Goal: Task Accomplishment & Management: Manage account settings

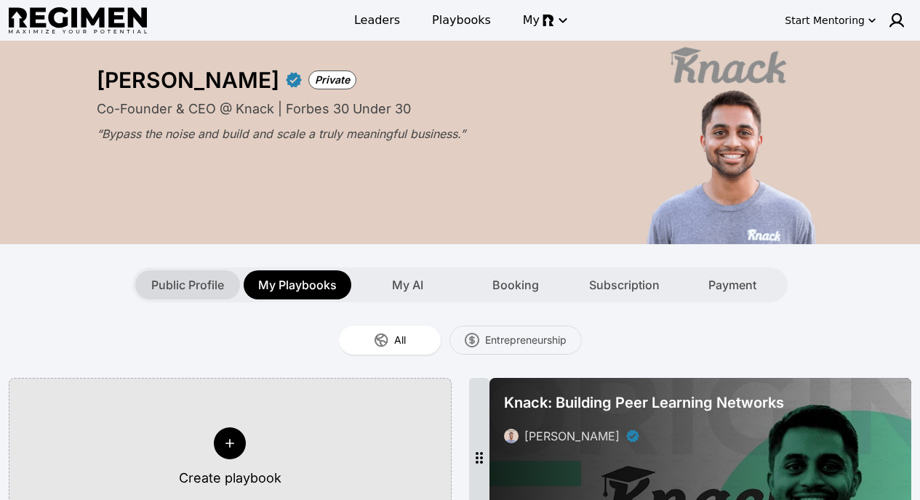
scroll to position [185, 0]
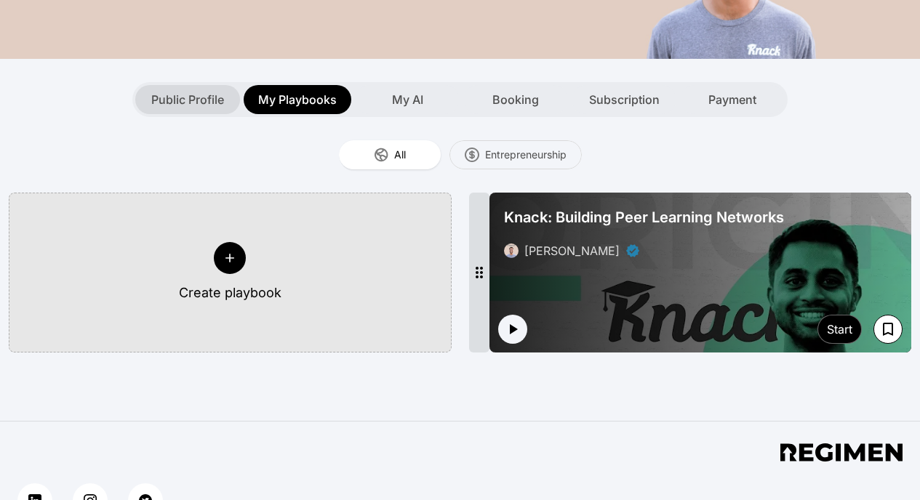
click at [175, 96] on span "Public Profile" at bounding box center [187, 99] width 73 height 17
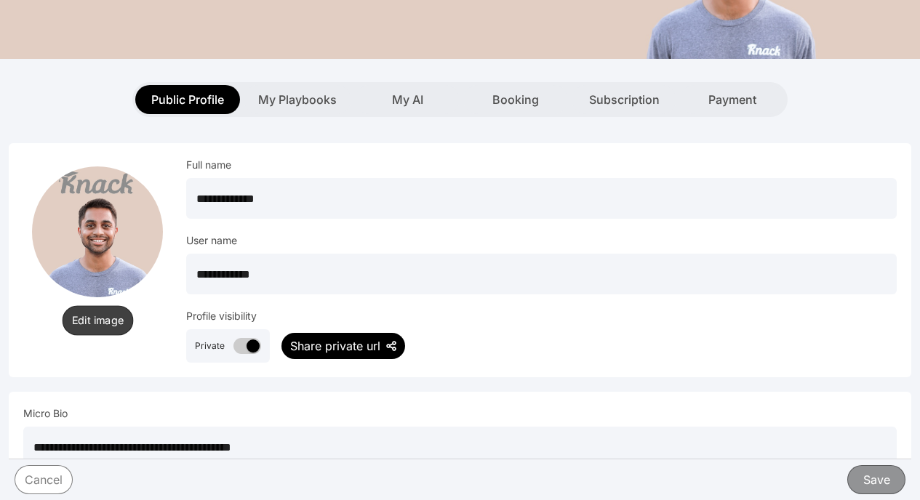
click at [84, 332] on button "Edit image" at bounding box center [97, 320] width 71 height 30
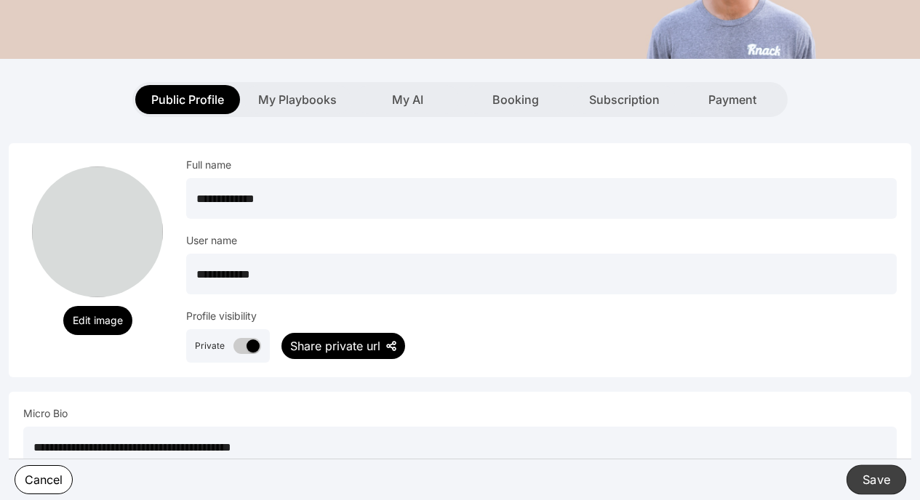
click at [859, 481] on button "Save" at bounding box center [876, 480] width 60 height 30
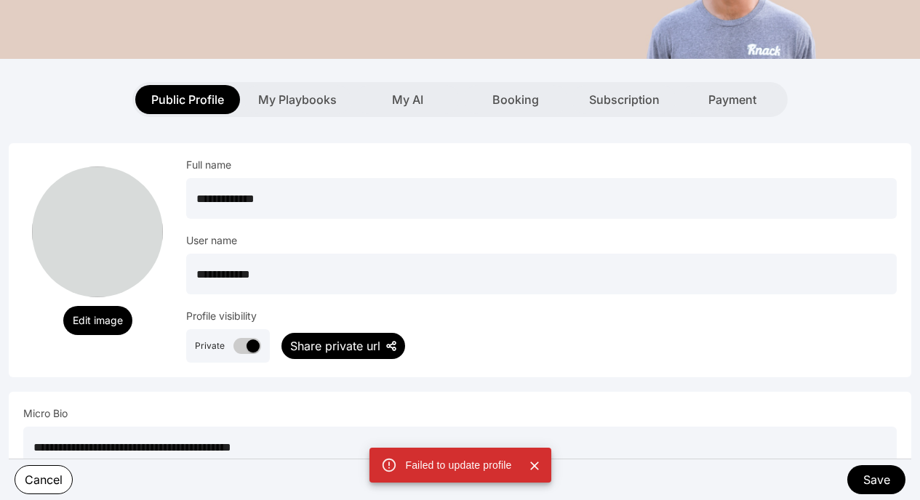
click at [534, 468] on icon "Close" at bounding box center [534, 466] width 15 height 15
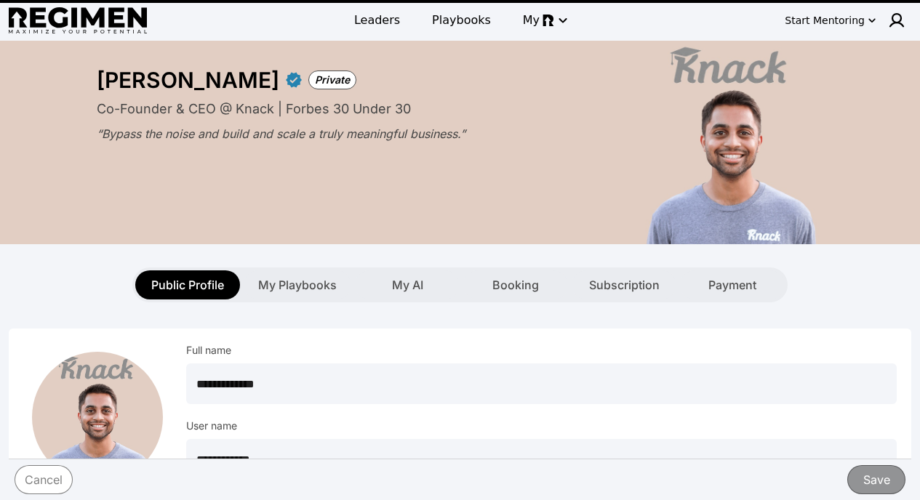
scroll to position [123, 0]
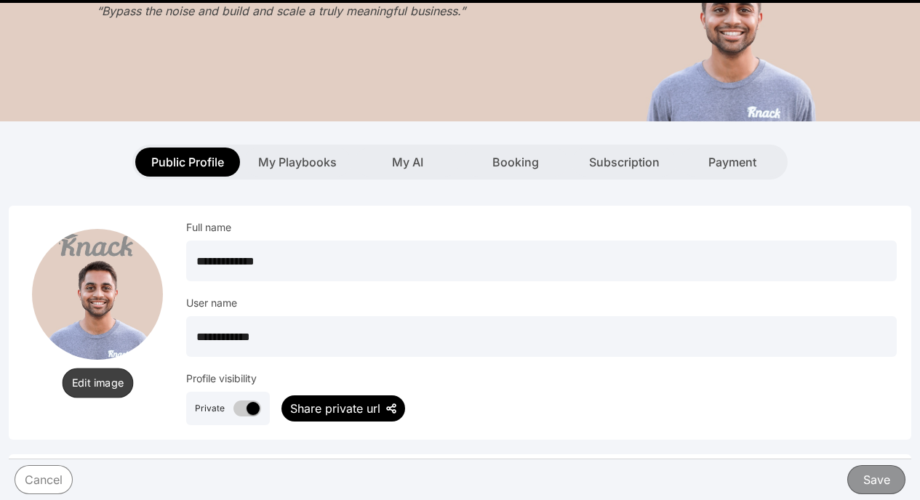
click at [103, 382] on button "Edit image" at bounding box center [97, 383] width 71 height 30
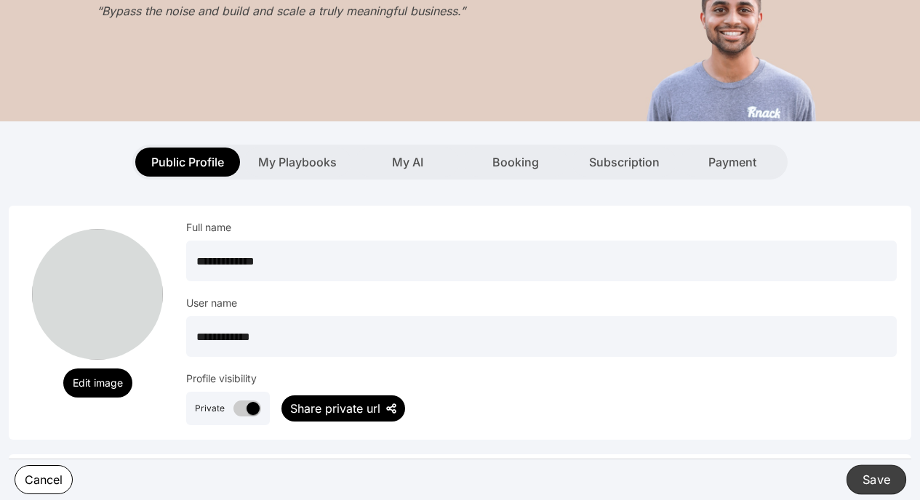
click at [866, 475] on button "Save" at bounding box center [876, 480] width 60 height 30
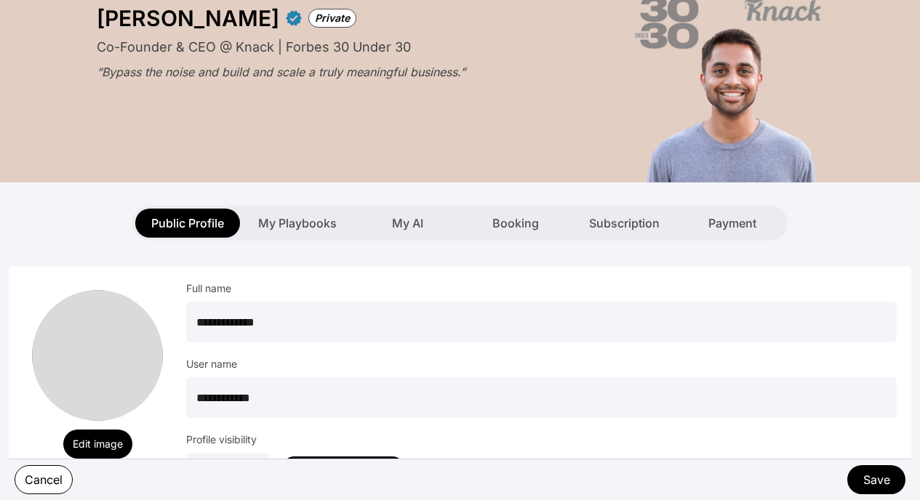
scroll to position [151, 0]
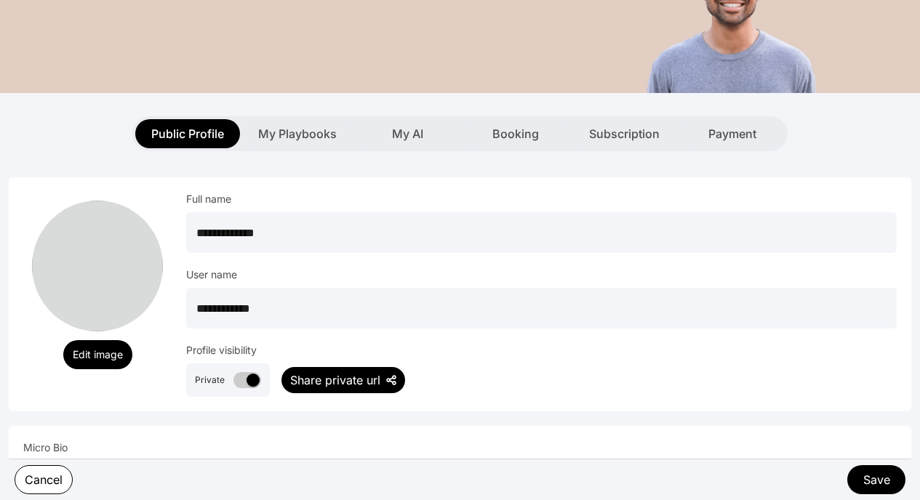
click at [320, 376] on div "Share private url" at bounding box center [335, 380] width 90 height 17
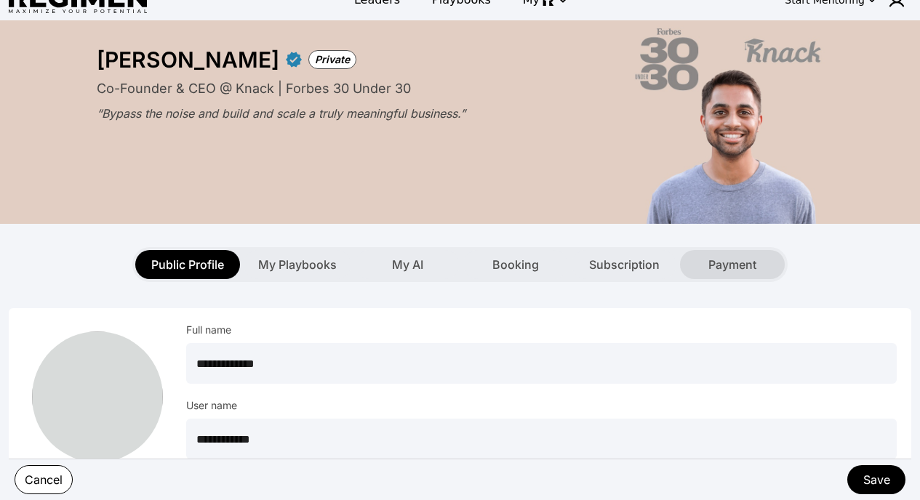
scroll to position [0, 0]
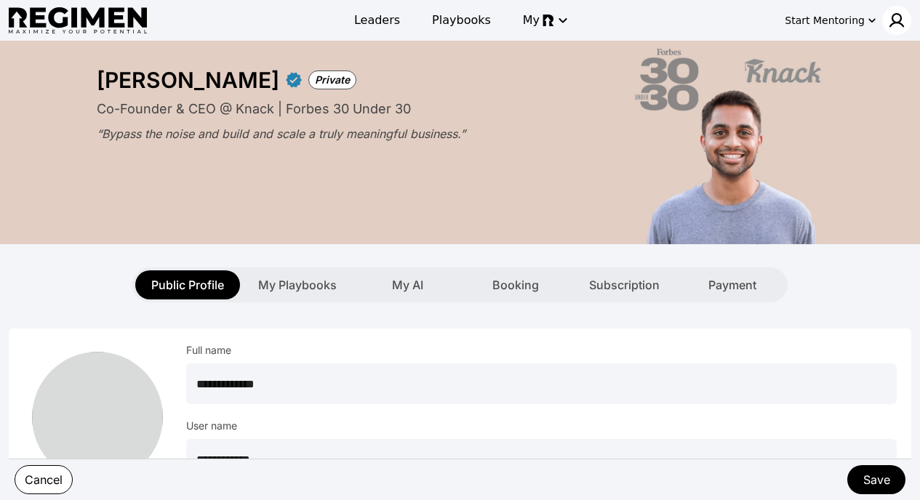
click at [889, 21] on img at bounding box center [896, 20] width 17 height 17
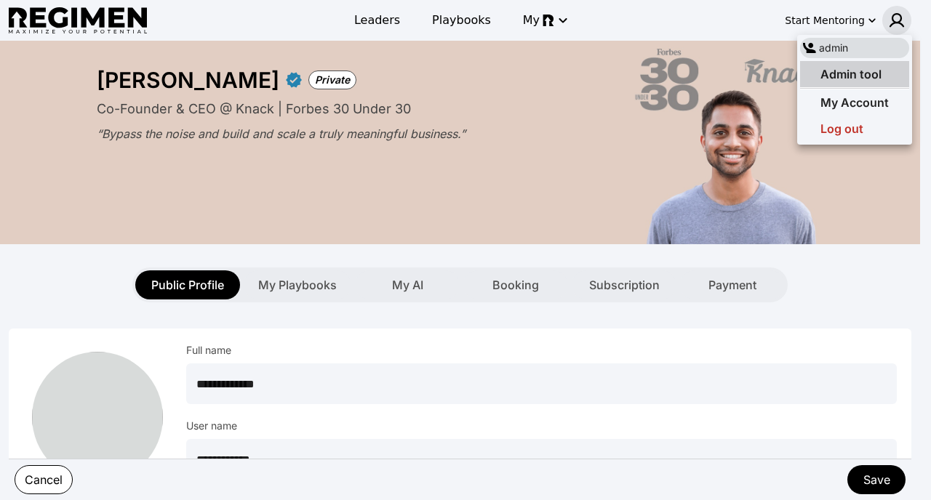
click at [853, 71] on span "Admin tool" at bounding box center [850, 74] width 61 height 15
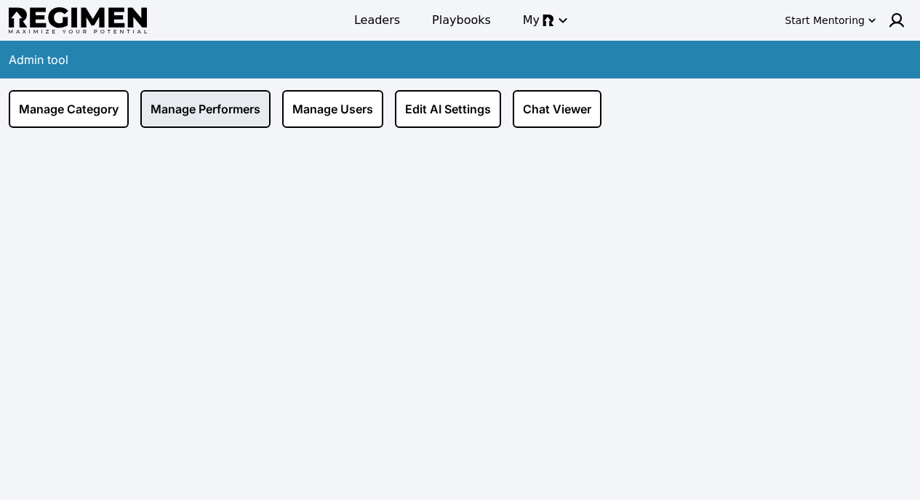
click at [220, 103] on link "Manage Performers" at bounding box center [205, 109] width 130 height 38
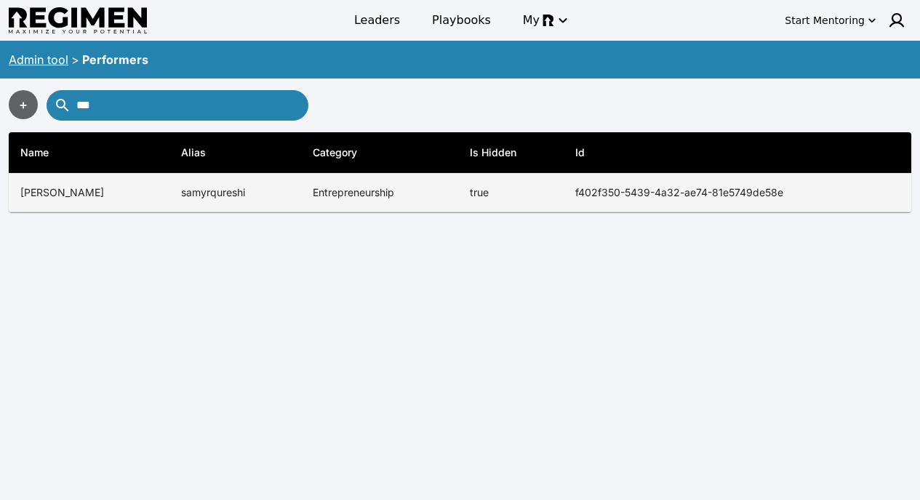
type input "***"
click at [580, 178] on th "f402f350-5439-4a32-ae74-81e5749de58e" at bounding box center [738, 193] width 348 height 39
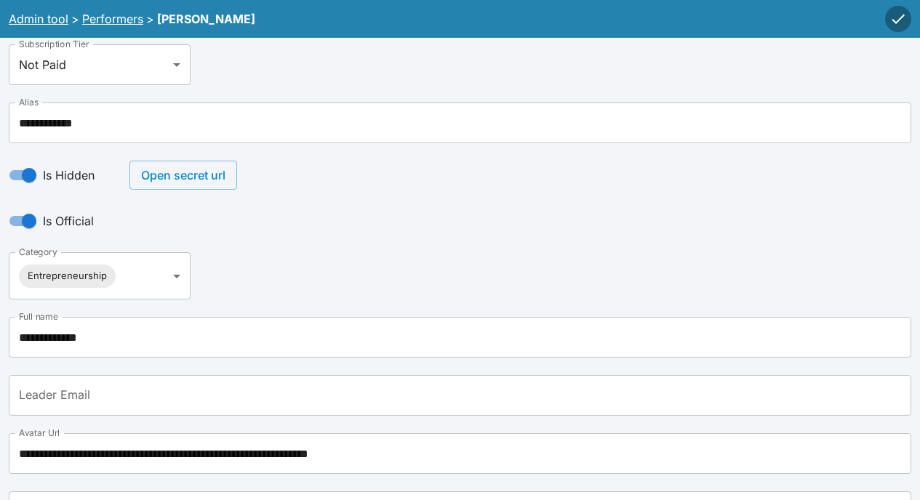
scroll to position [119, 0]
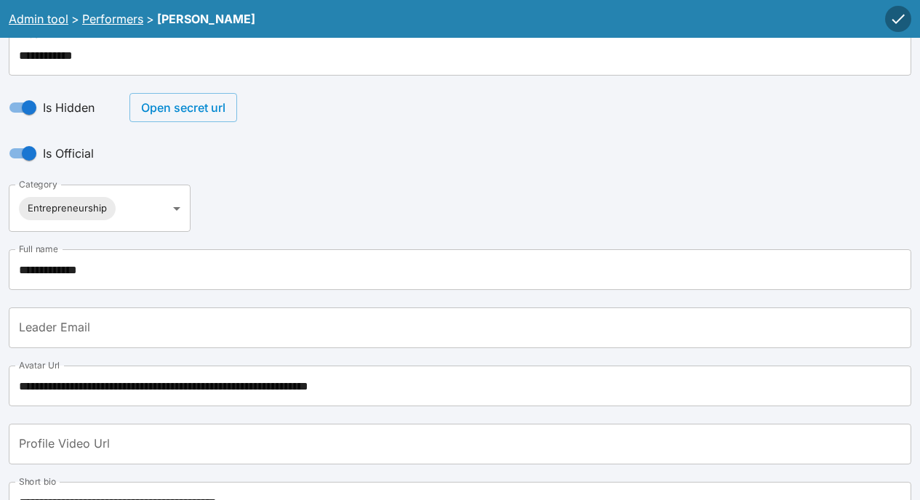
click at [143, 332] on input "Leader Email" at bounding box center [460, 328] width 902 height 41
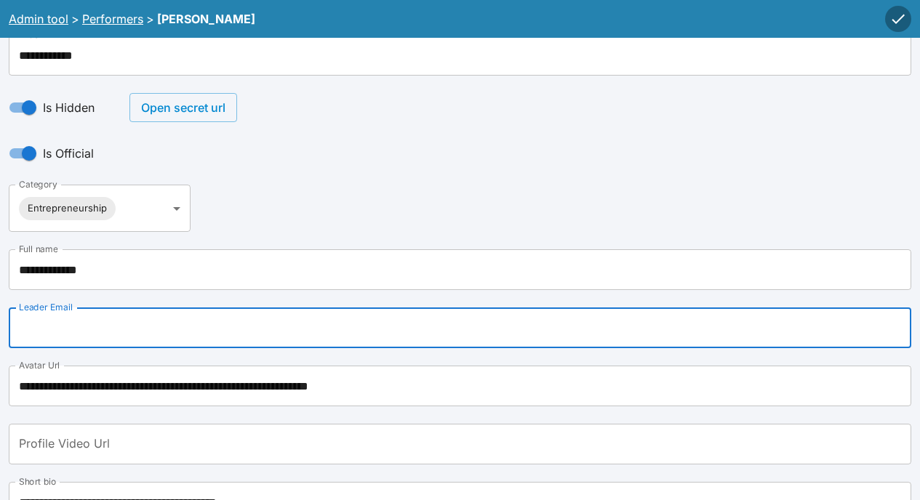
paste input "**********"
drag, startPoint x: 108, startPoint y: 334, endPoint x: 0, endPoint y: 321, distance: 109.1
click at [164, 327] on input "**********" at bounding box center [460, 328] width 902 height 41
type input "**********"
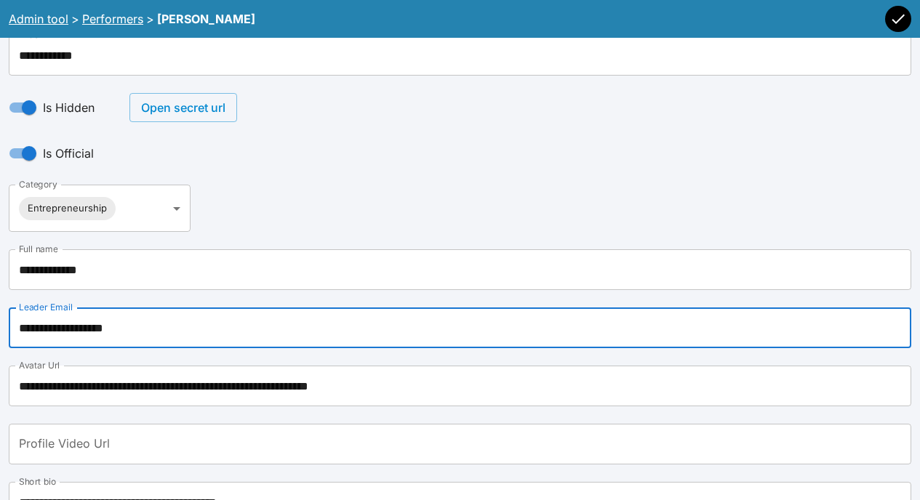
click at [901, 12] on icon "button" at bounding box center [897, 18] width 17 height 17
